Goal: Task Accomplishment & Management: Use online tool/utility

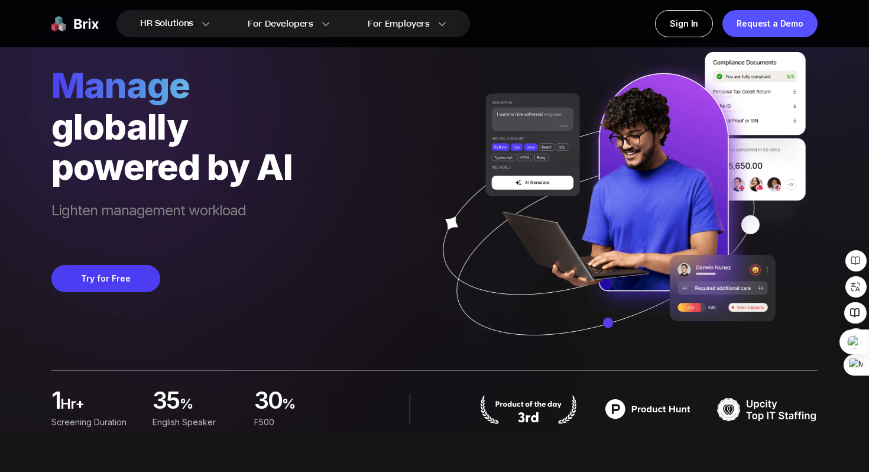
scroll to position [36, 0]
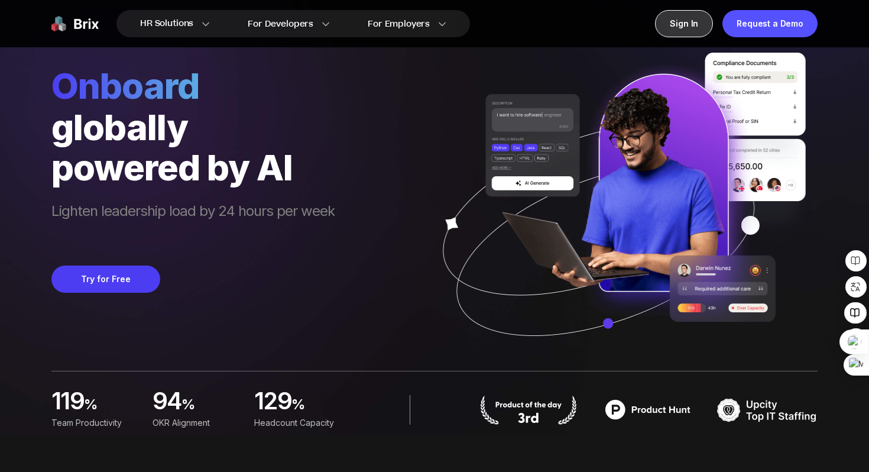
click at [697, 20] on div "Sign In" at bounding box center [684, 23] width 58 height 27
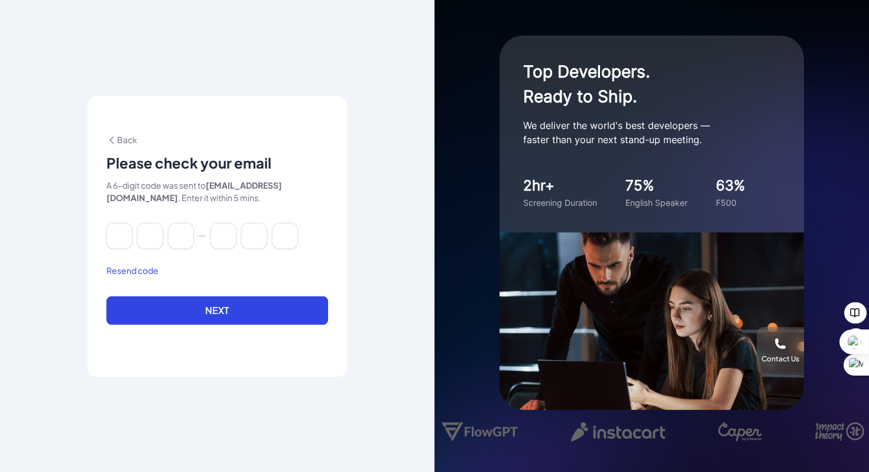
click at [134, 274] on button "Resend code" at bounding box center [132, 270] width 52 height 12
click at [122, 241] on input at bounding box center [119, 236] width 26 height 26
paste input "******"
type input "*"
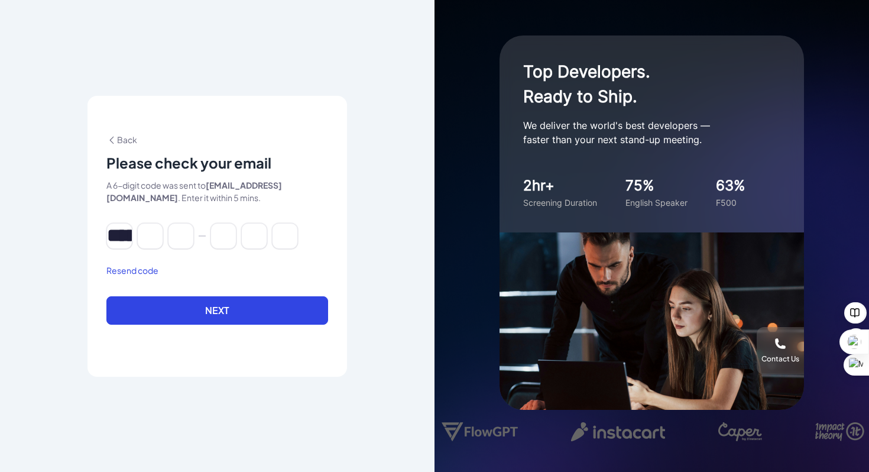
type input "*"
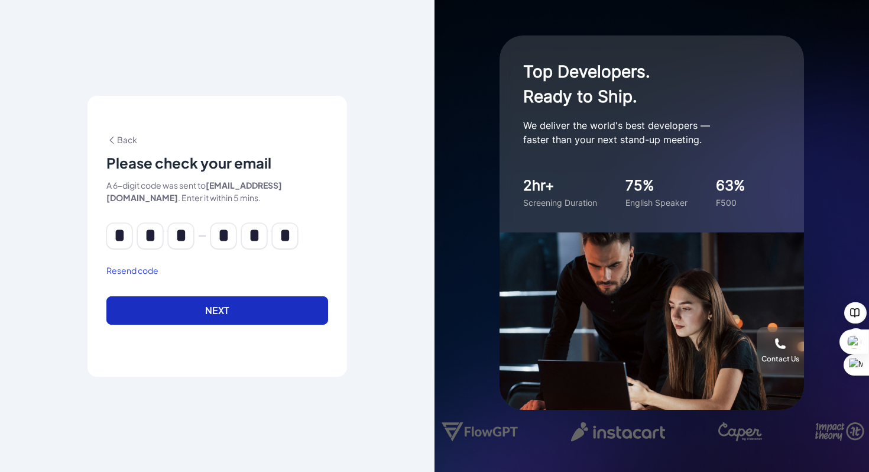
click at [283, 315] on button "Next" at bounding box center [217, 310] width 222 height 28
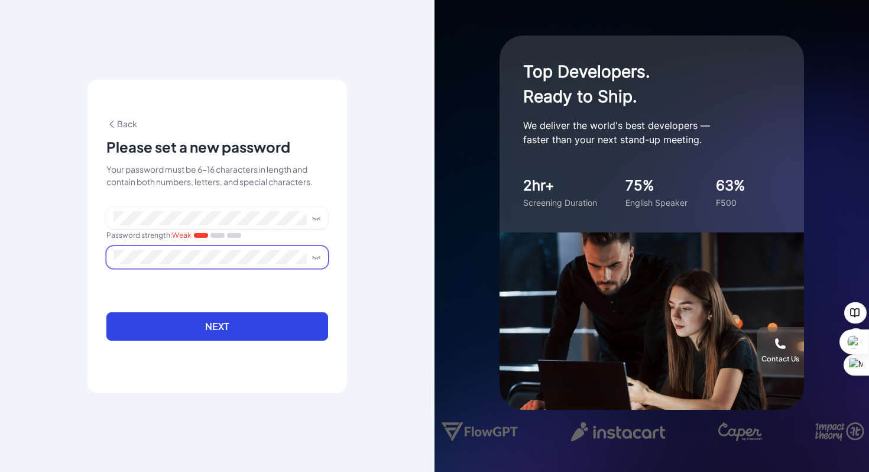
click at [318, 216] on icon at bounding box center [316, 218] width 9 height 9
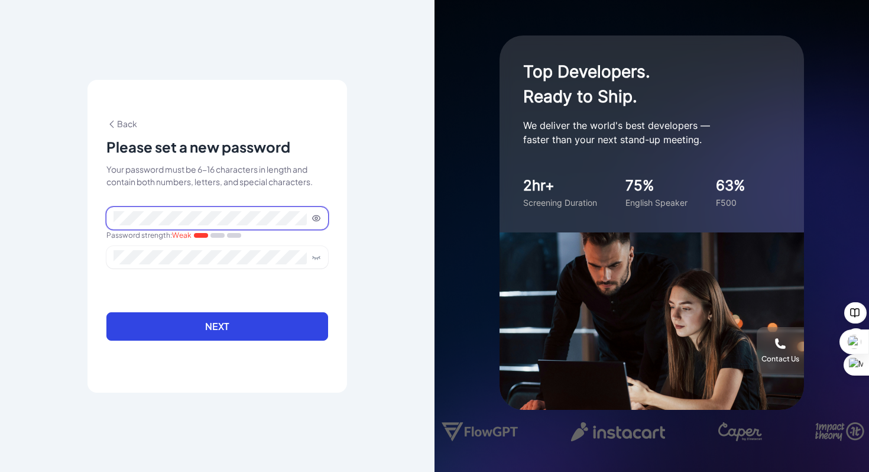
click at [51, 215] on div "**********" at bounding box center [217, 236] width 435 height 472
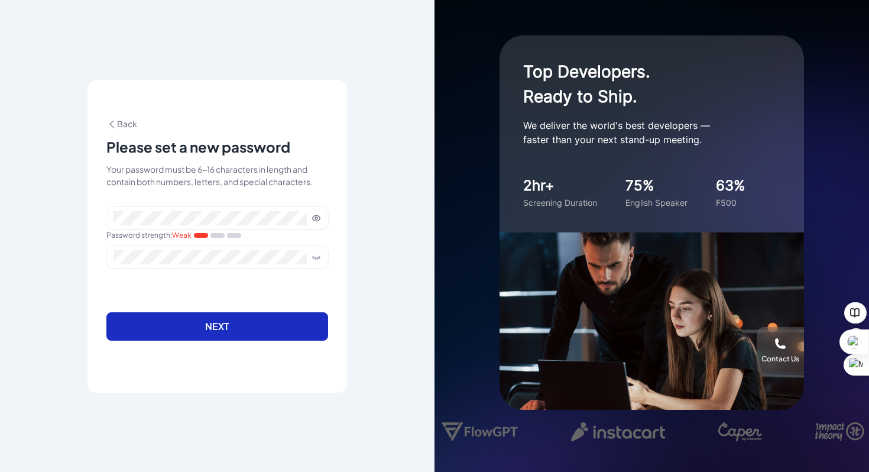
click at [187, 326] on button "Next" at bounding box center [217, 326] width 222 height 28
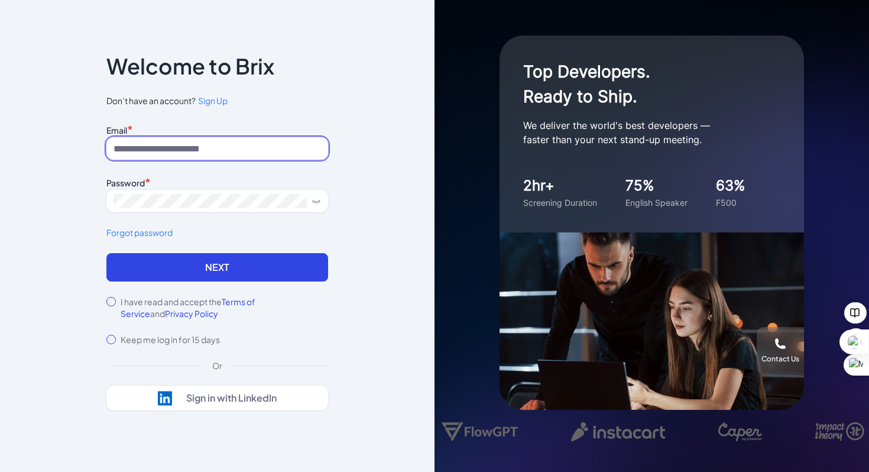
type input "**********"
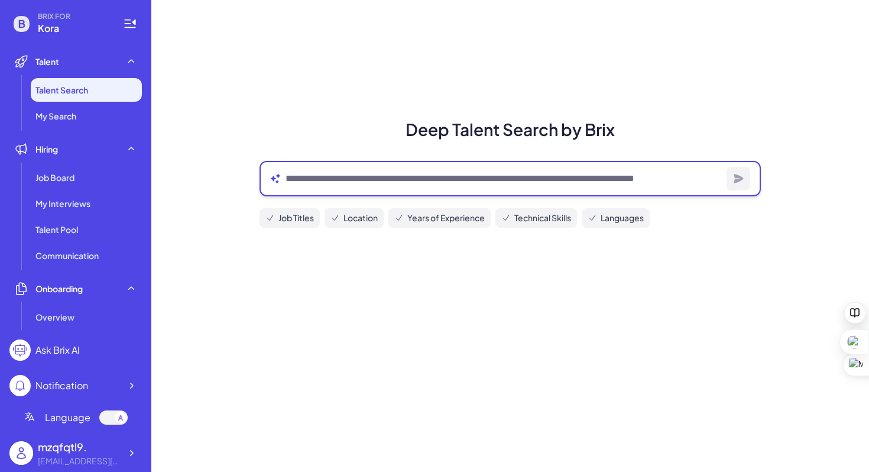
click at [317, 178] on textarea at bounding box center [504, 179] width 436 height 14
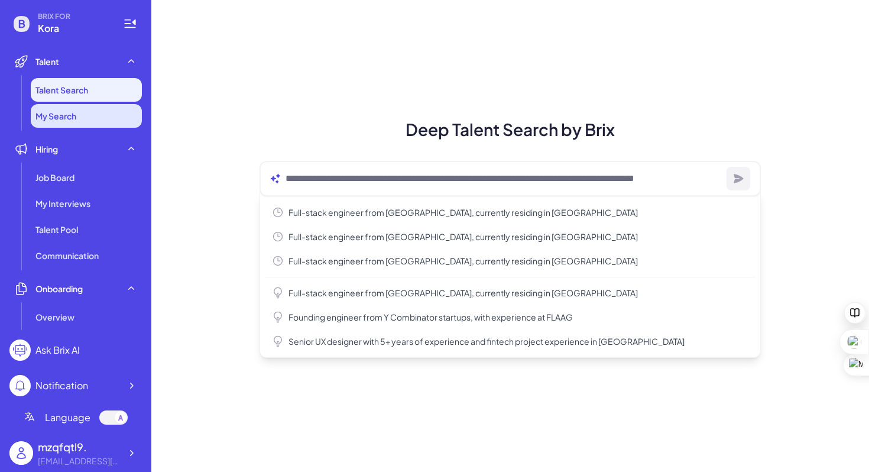
click at [69, 121] on span "My Search" at bounding box center [55, 116] width 41 height 12
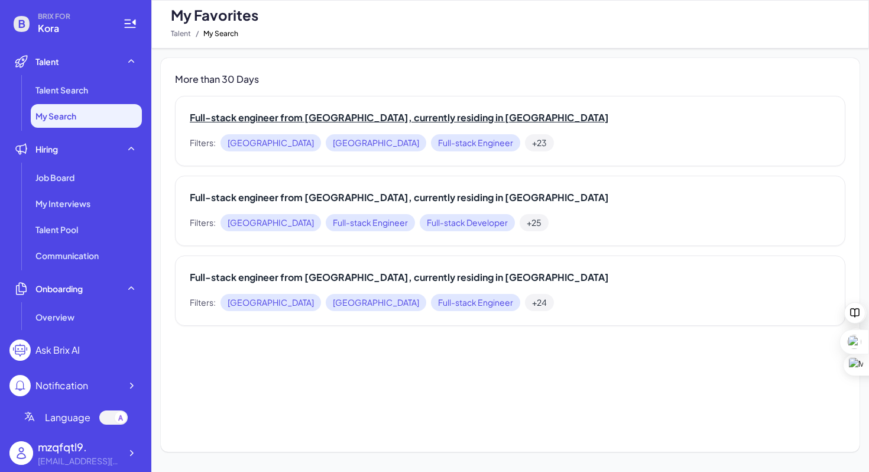
click at [436, 124] on h2 "Full-stack engineer from [GEOGRAPHIC_DATA], currently residing in [GEOGRAPHIC_D…" at bounding box center [510, 118] width 641 height 14
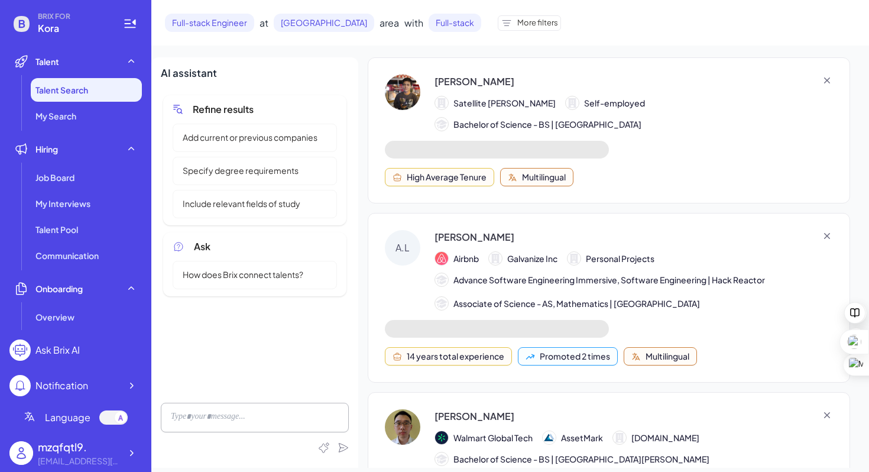
click at [762, 80] on div "[PERSON_NAME] Satellite [PERSON_NAME] Self-employed Bachelor of Science - BS | …" at bounding box center [609, 103] width 448 height 57
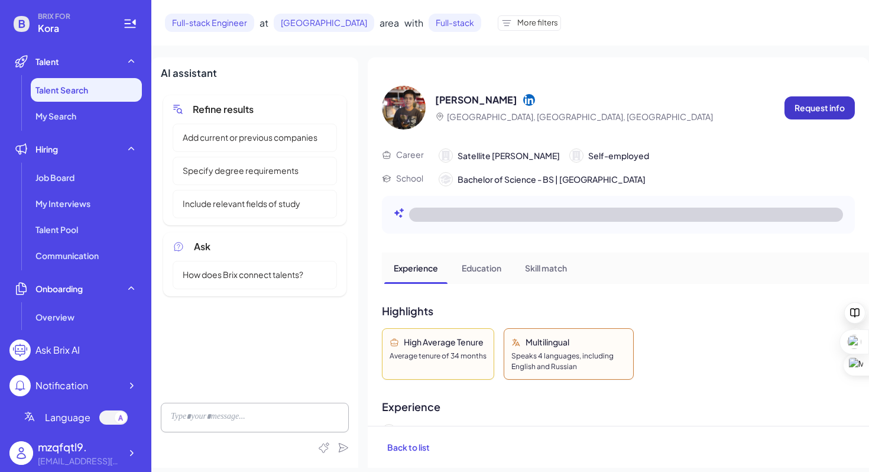
click at [837, 102] on p "Request info" at bounding box center [820, 108] width 50 height 12
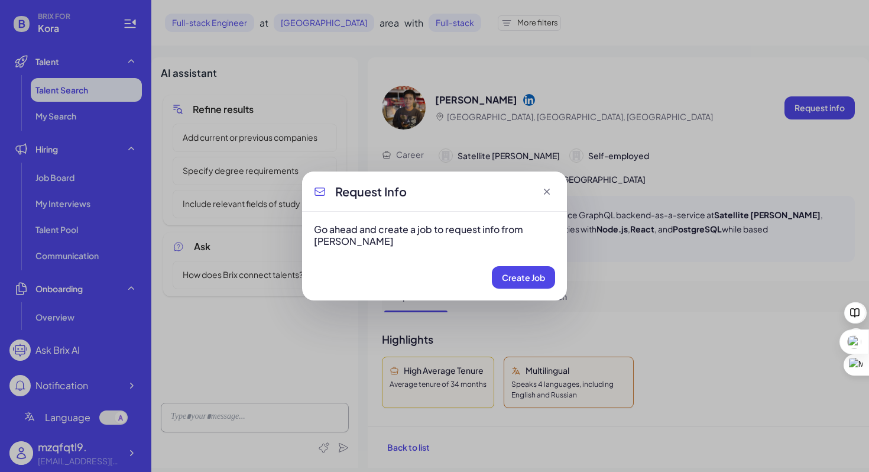
click at [544, 189] on icon at bounding box center [547, 192] width 12 height 12
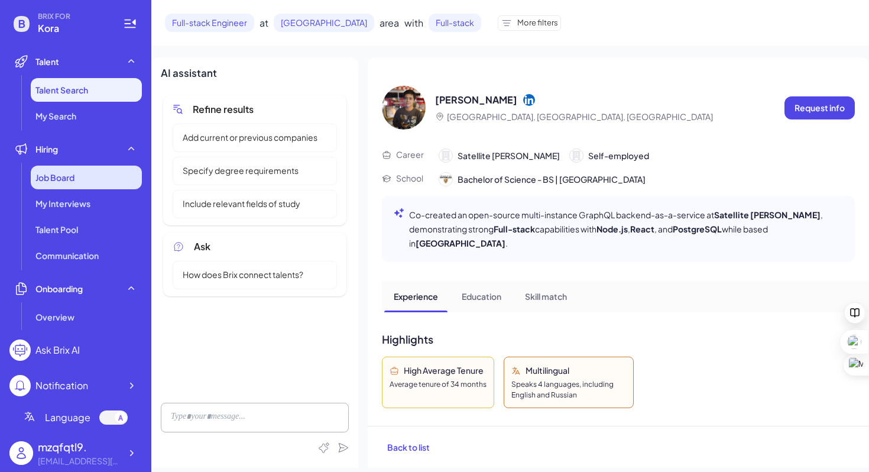
click at [87, 187] on div "Job Board" at bounding box center [86, 178] width 111 height 24
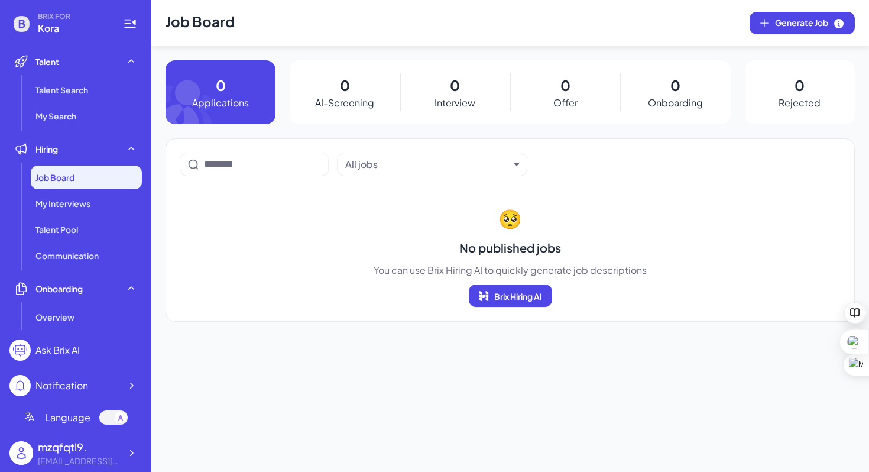
click at [64, 386] on div "Notification" at bounding box center [61, 386] width 53 height 14
